Goal: Transaction & Acquisition: Book appointment/travel/reservation

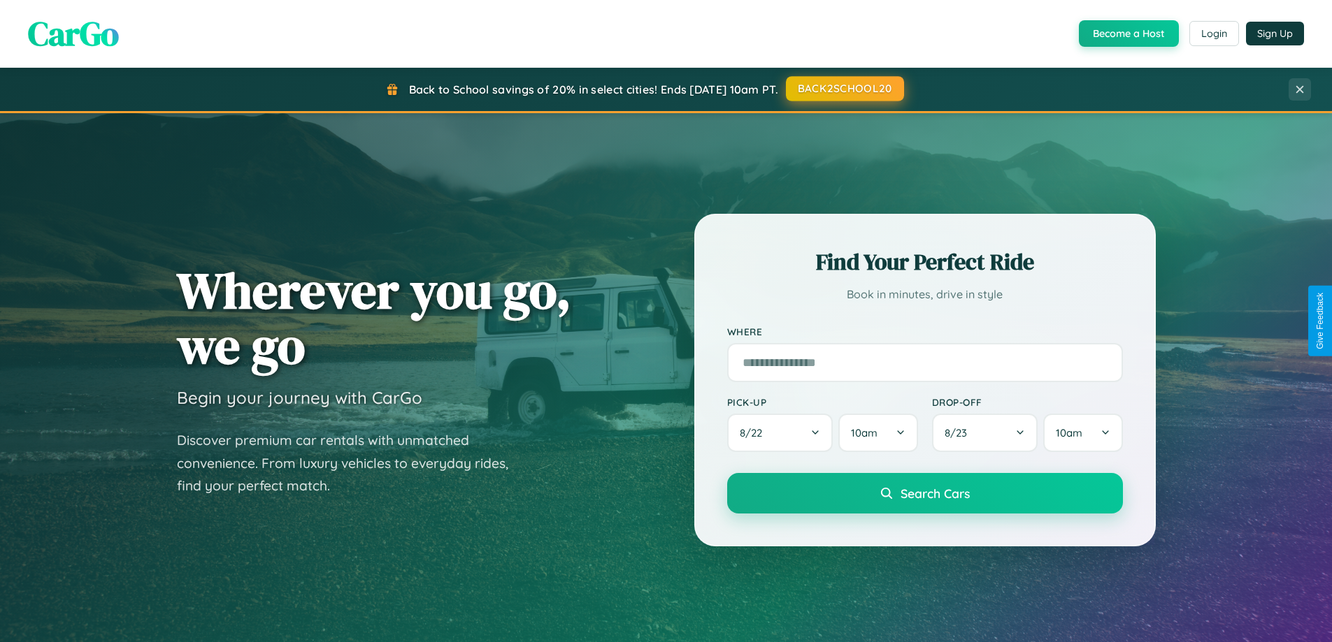
click at [844, 89] on button "BACK2SCHOOL20" at bounding box center [845, 88] width 118 height 25
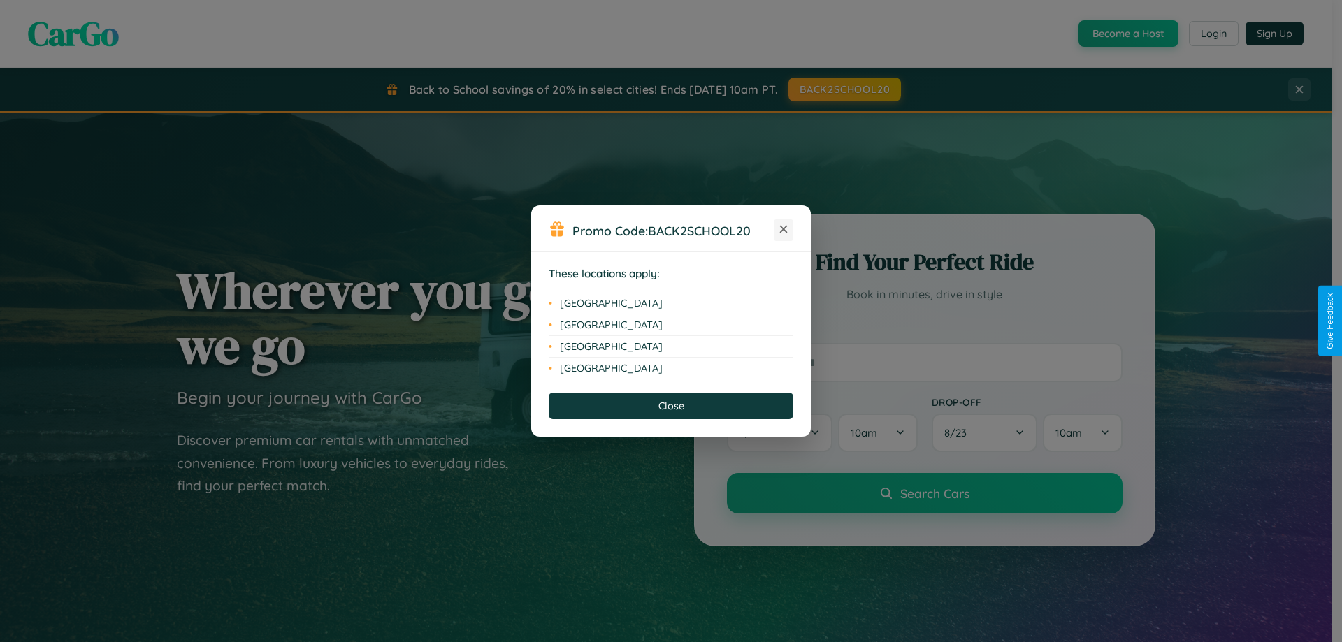
click at [784, 230] on icon at bounding box center [784, 230] width 8 height 8
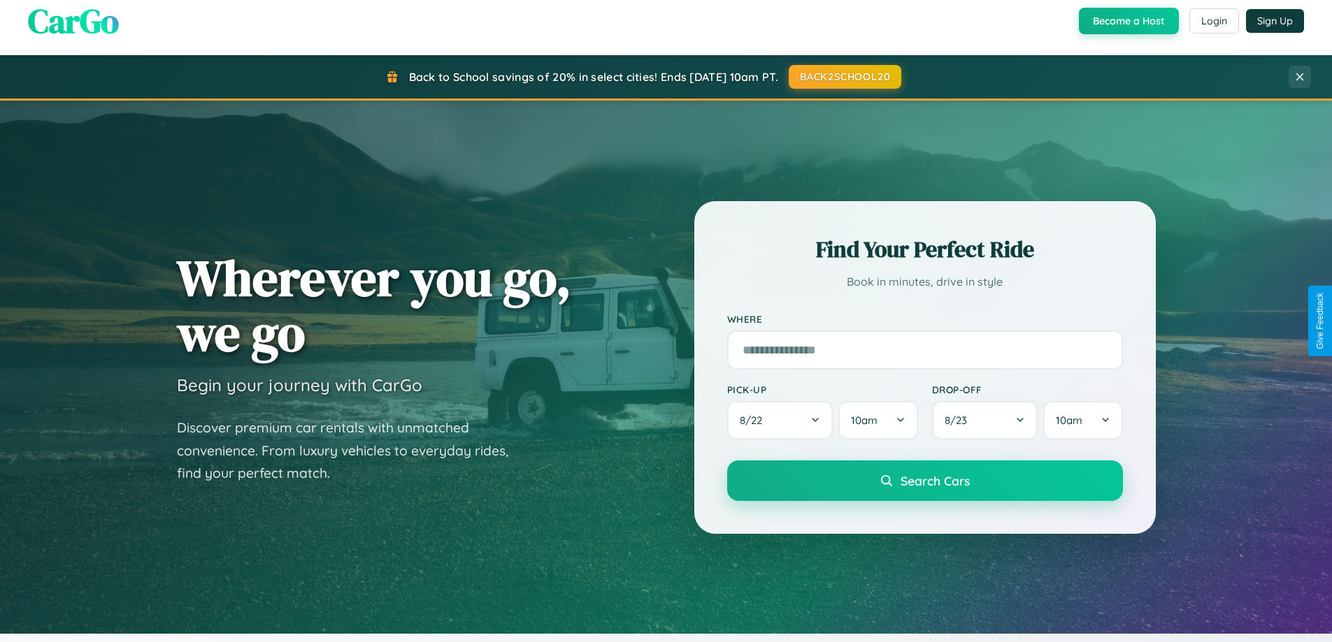
scroll to position [962, 0]
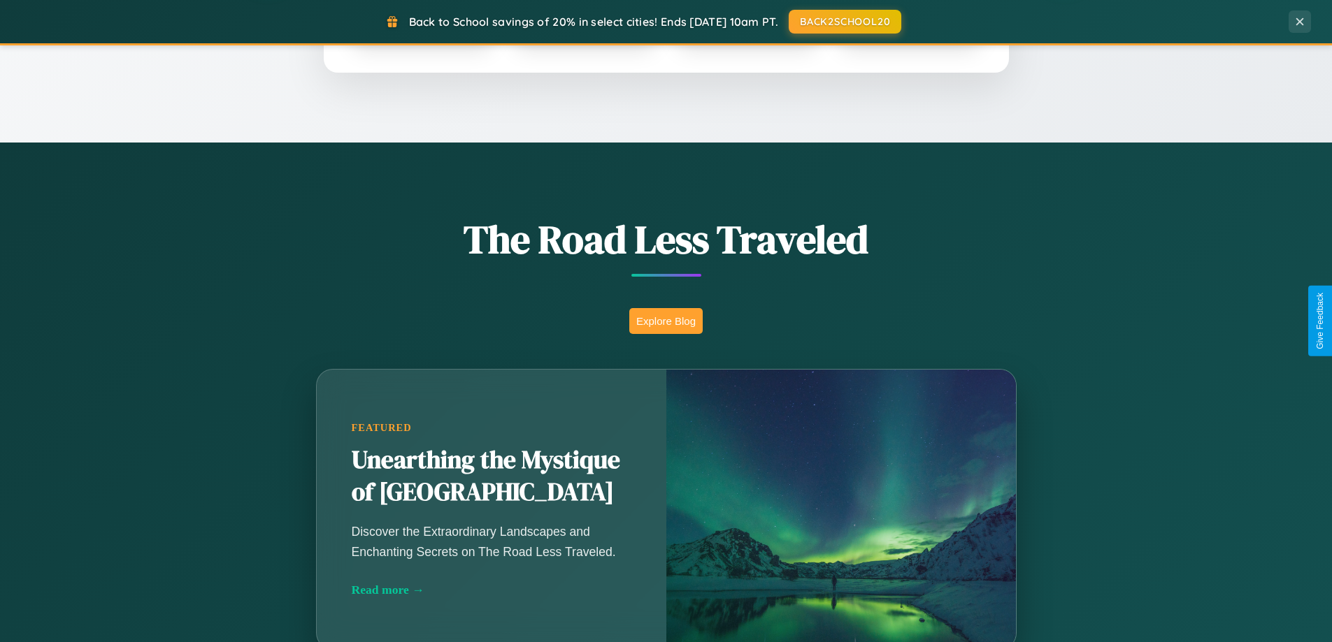
click at [666, 321] on button "Explore Blog" at bounding box center [665, 321] width 73 height 26
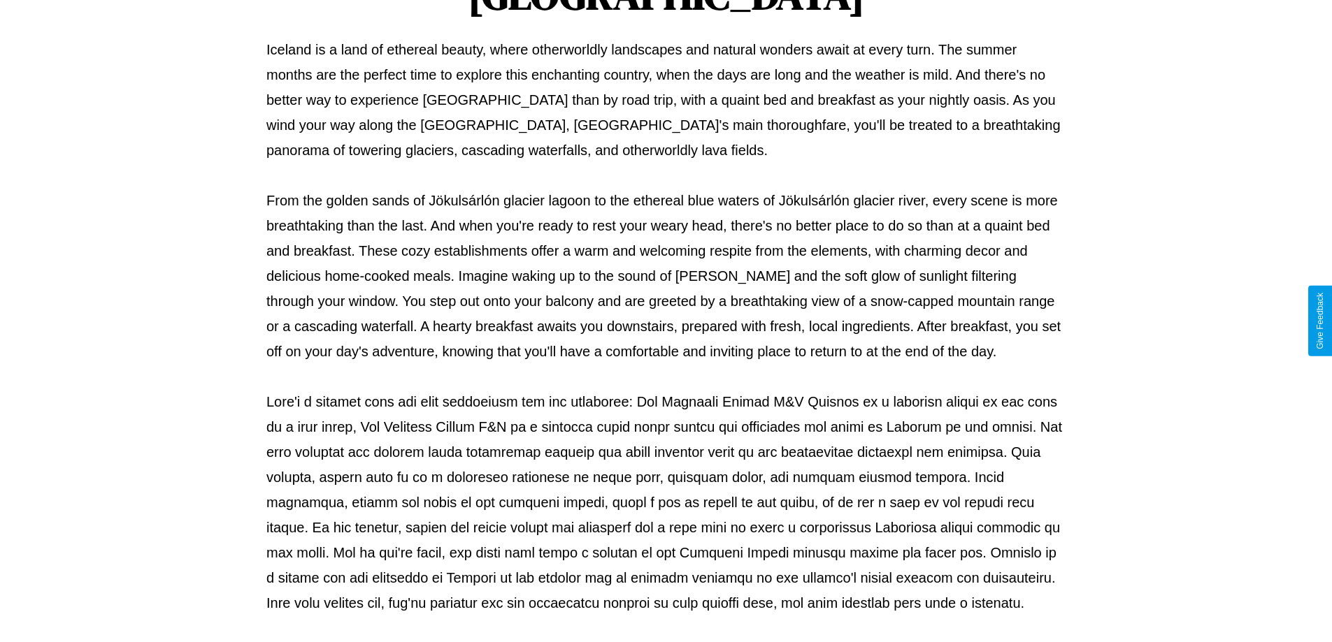
scroll to position [452, 0]
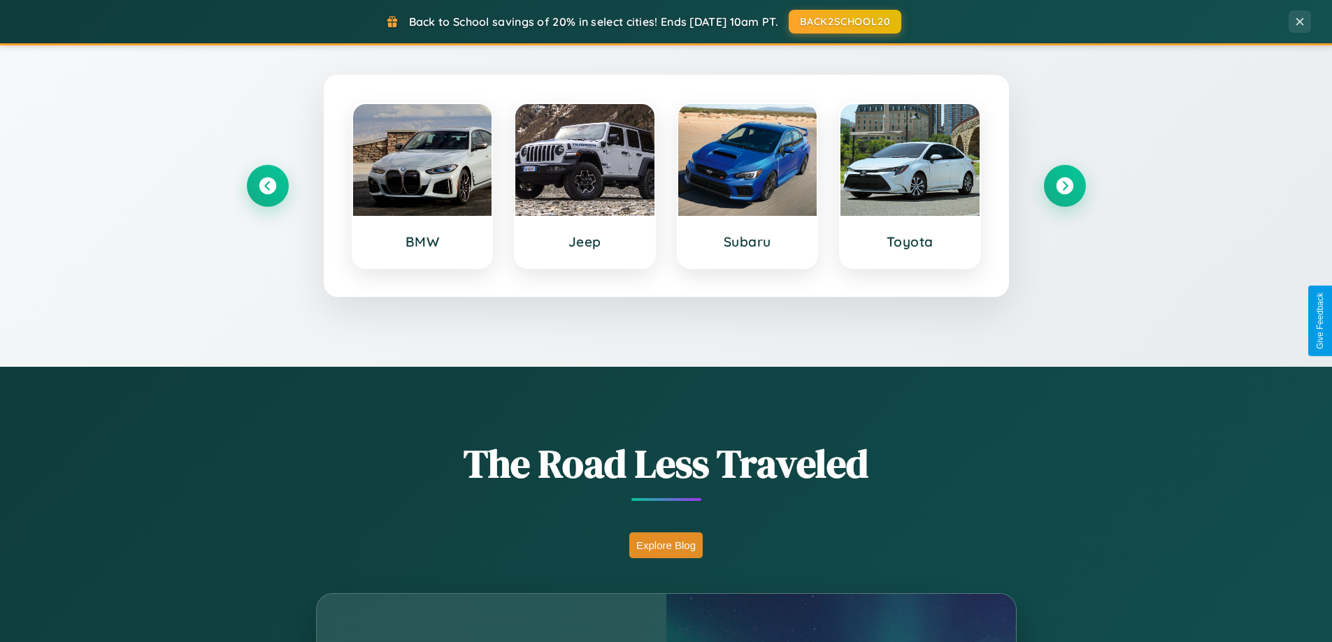
scroll to position [603, 0]
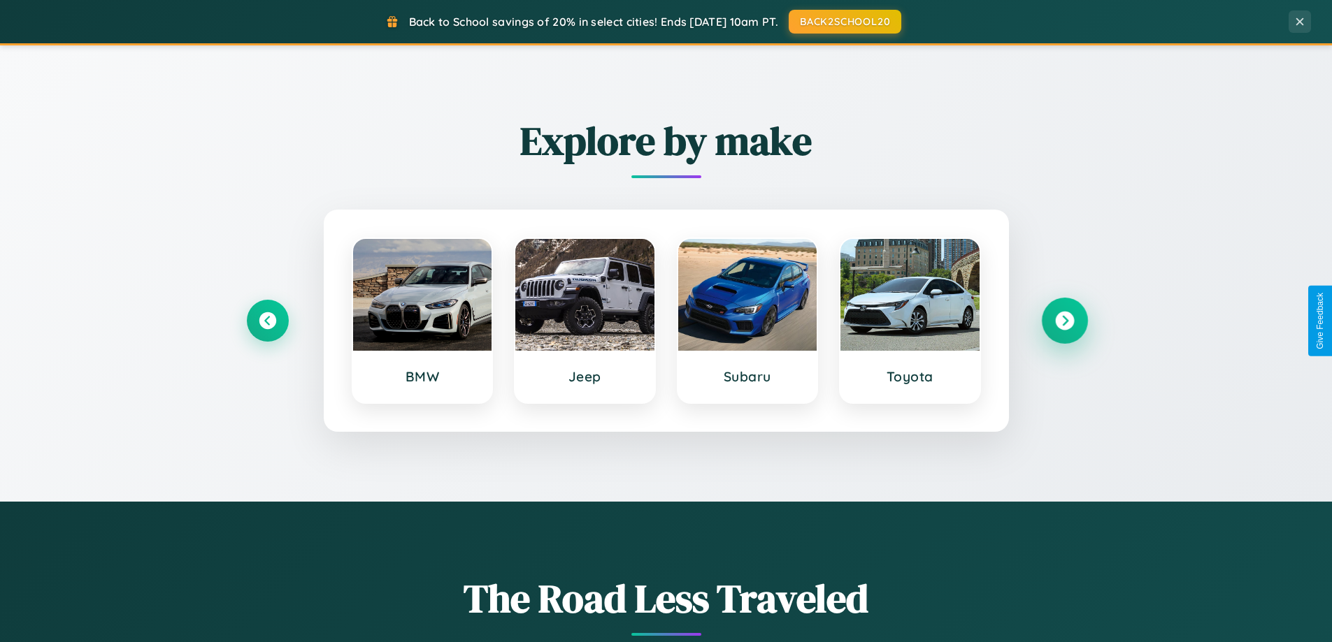
click at [1064, 321] on icon at bounding box center [1064, 321] width 19 height 19
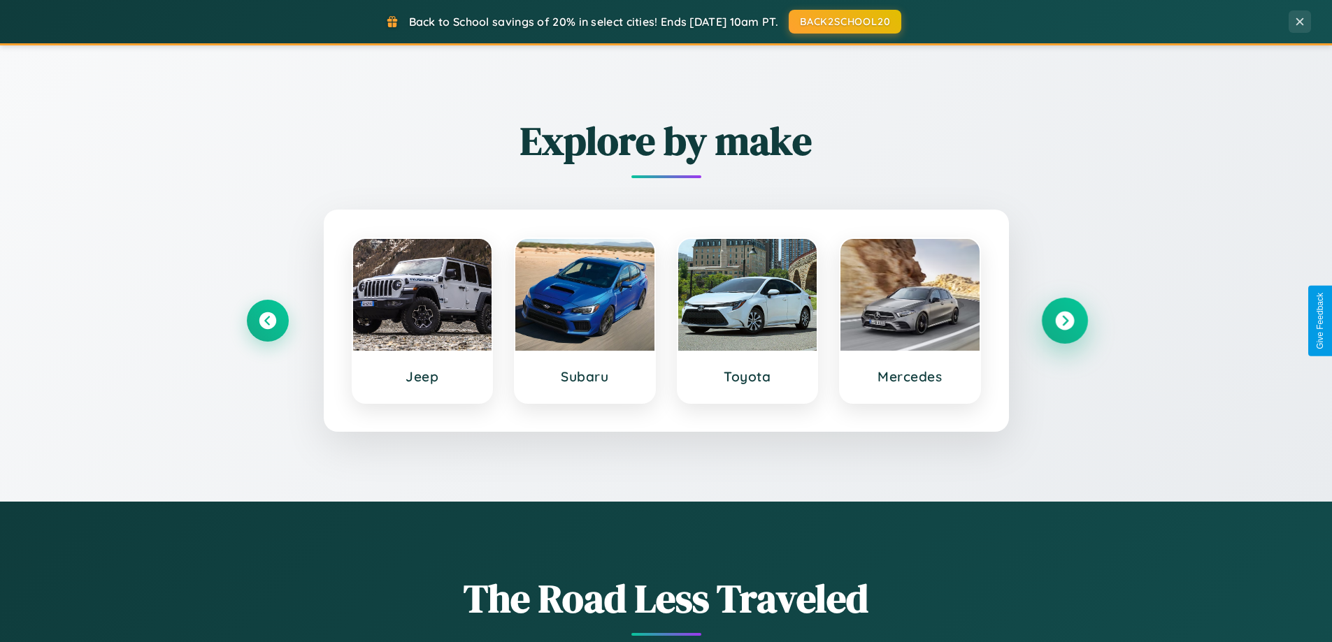
click at [1064, 321] on icon at bounding box center [1064, 321] width 19 height 19
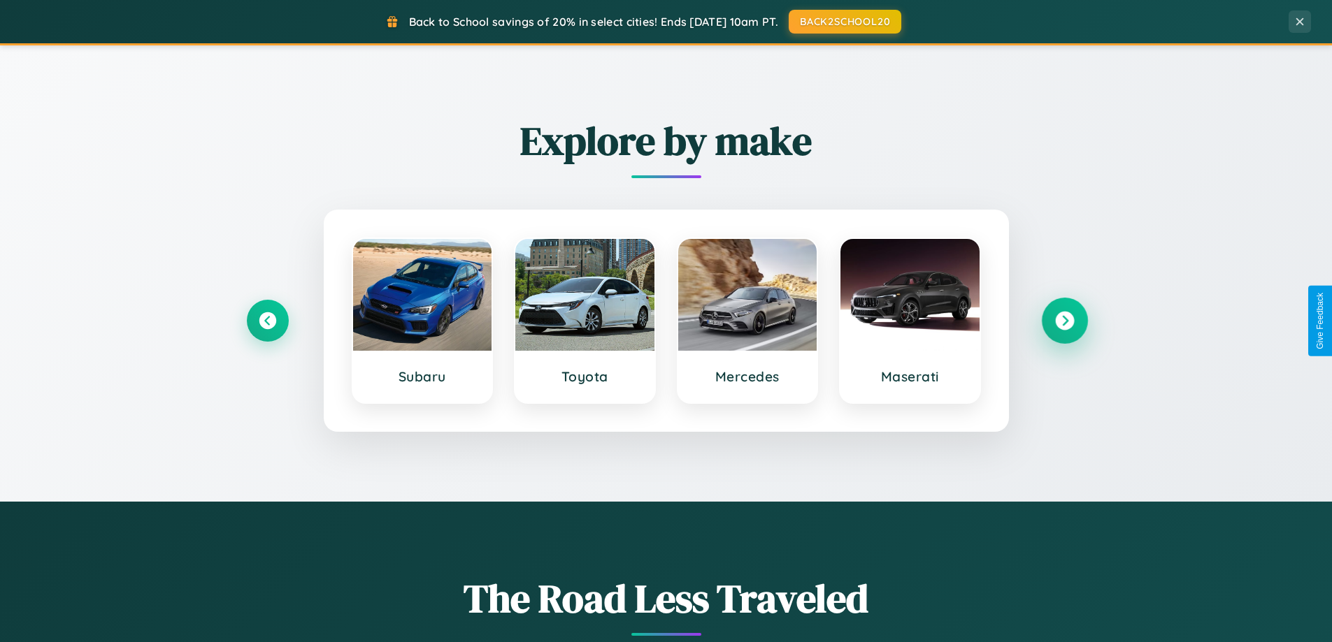
click at [1064, 321] on icon at bounding box center [1064, 321] width 19 height 19
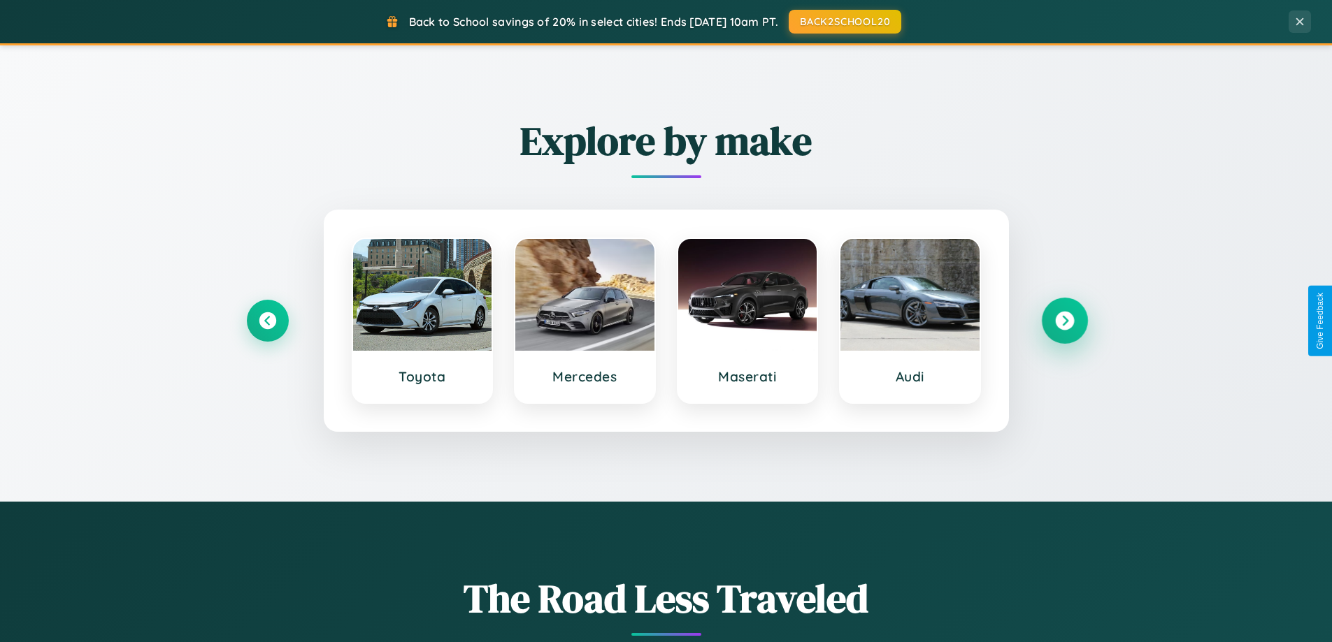
scroll to position [2246, 0]
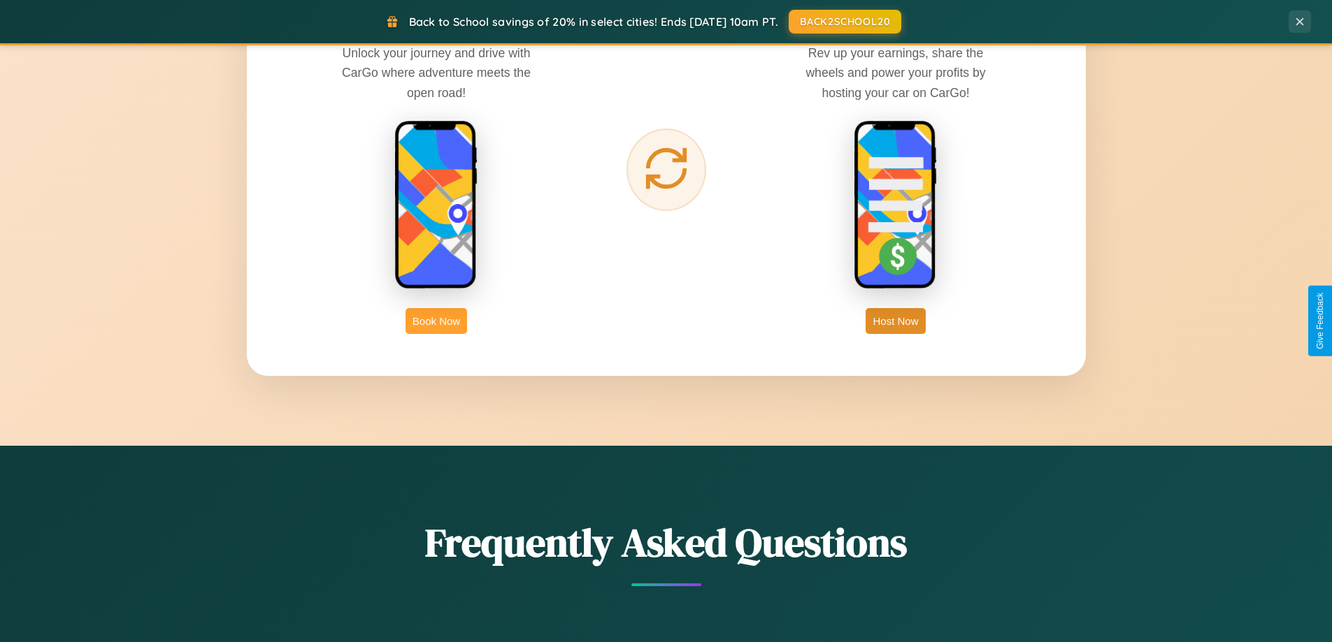
click at [436, 321] on button "Book Now" at bounding box center [436, 321] width 62 height 26
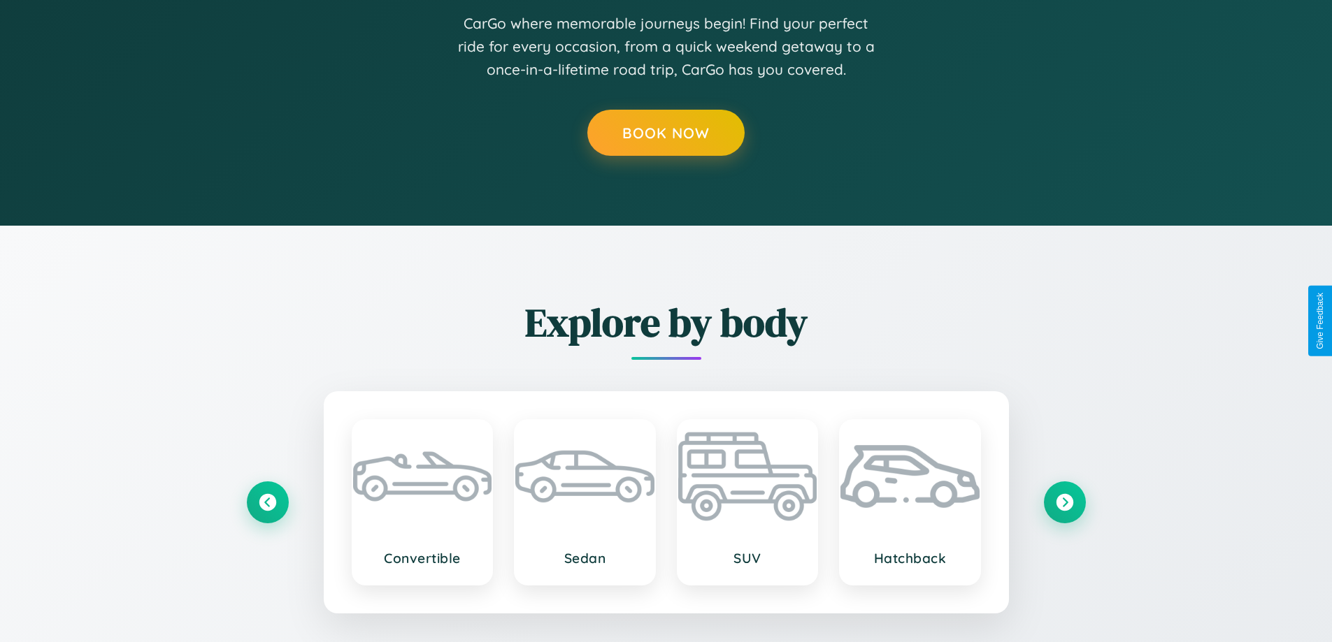
scroll to position [1418, 0]
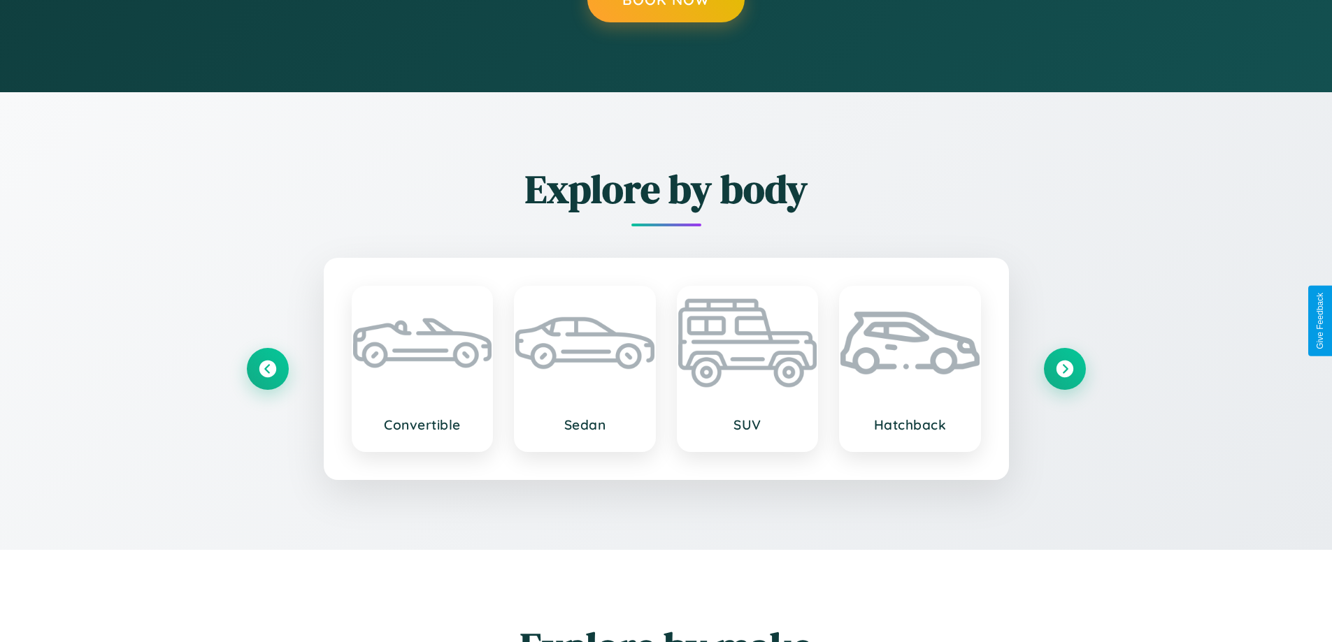
type input "******"
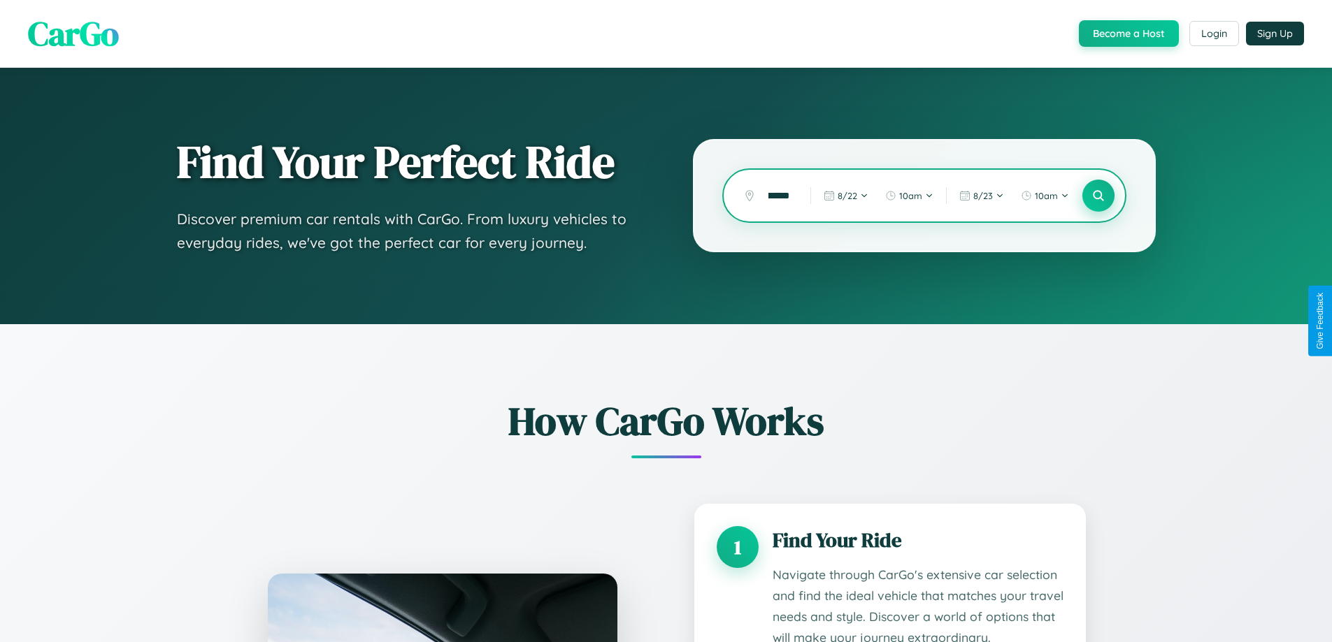
click at [1098, 196] on icon at bounding box center [1097, 195] width 13 height 13
